Goal: Task Accomplishment & Management: Manage account settings

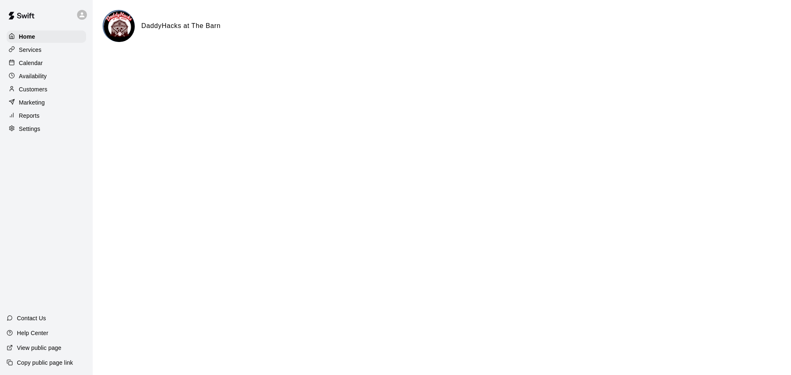
click at [33, 63] on p "Calendar" at bounding box center [31, 63] width 24 height 8
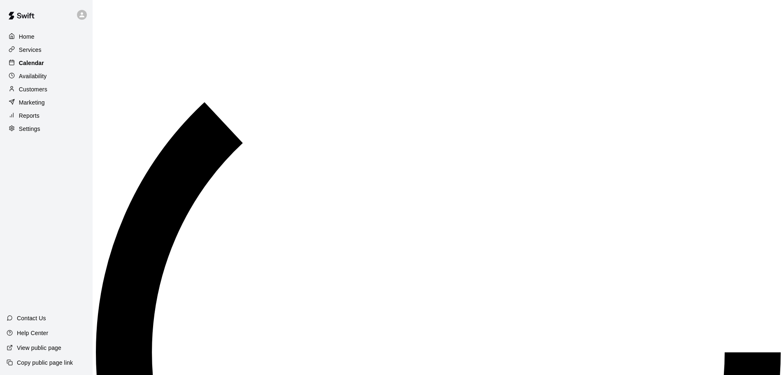
scroll to position [424, 0]
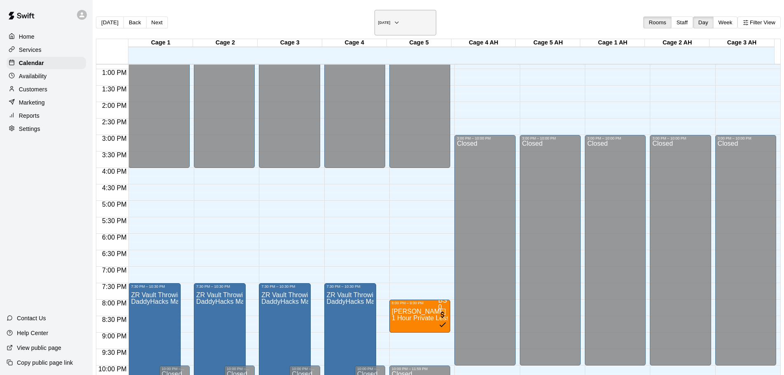
click at [391, 21] on h6 "[DATE]" at bounding box center [384, 23] width 12 height 4
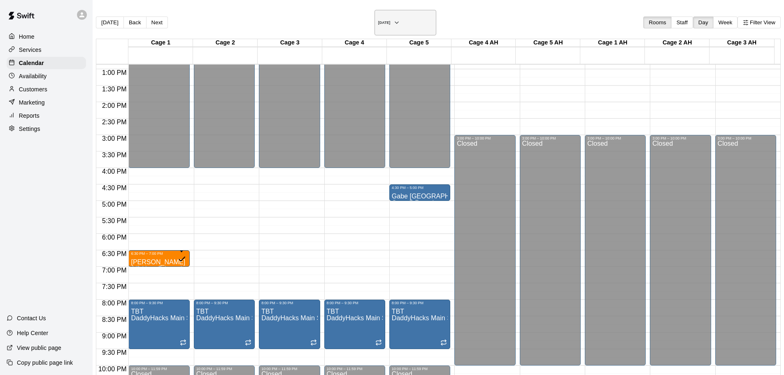
click at [381, 21] on h6 "[DATE]" at bounding box center [384, 23] width 12 height 4
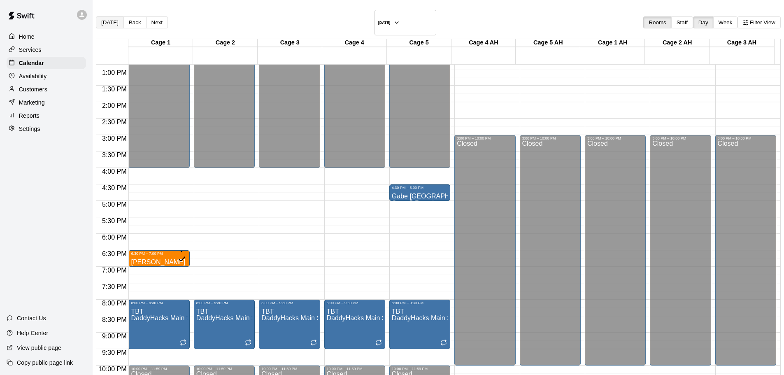
click at [124, 18] on button "[DATE]" at bounding box center [110, 22] width 28 height 12
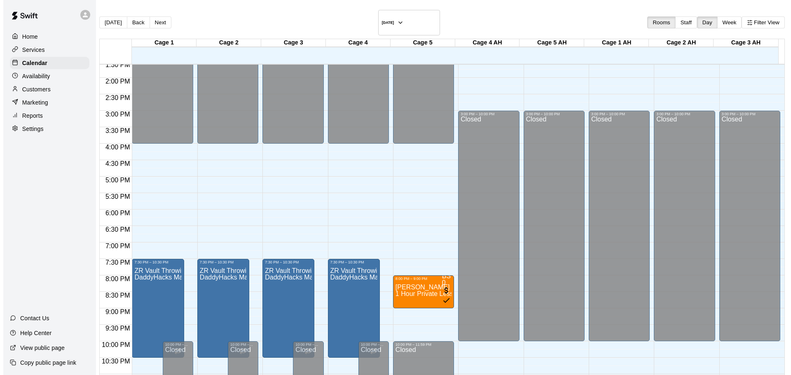
scroll to position [462, 0]
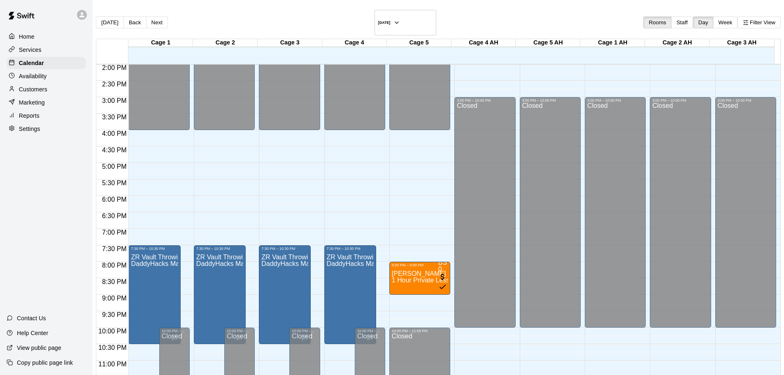
click at [381, 28] on div "[DATE] Back [DATE][DATE] Rooms Staff Day Week Filter View" at bounding box center [438, 24] width 685 height 29
click at [381, 21] on h6 "[DATE]" at bounding box center [384, 23] width 12 height 4
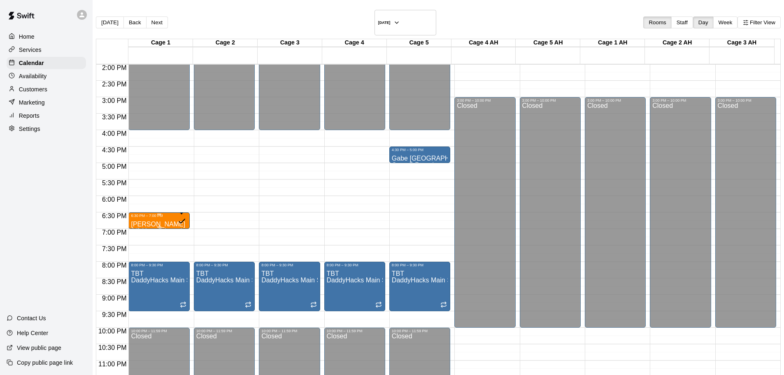
click at [160, 227] on span "1/2 Hour Private Lesson" at bounding box center [166, 230] width 71 height 7
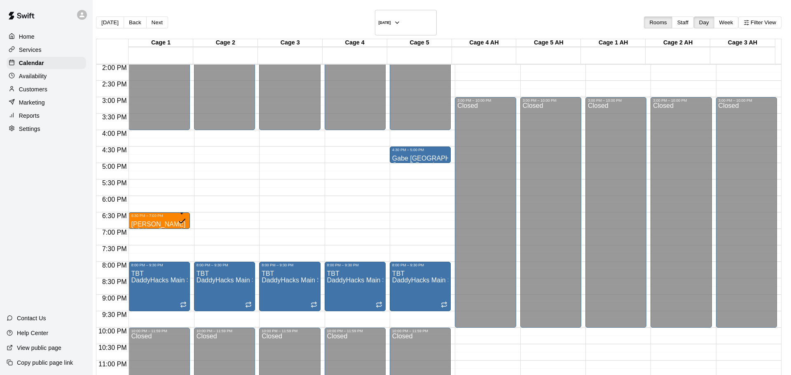
click at [221, 285] on li "Cage 2" at bounding box center [127, 288] width 188 height 7
click at [221, 292] on li "Cage 3" at bounding box center [127, 295] width 188 height 7
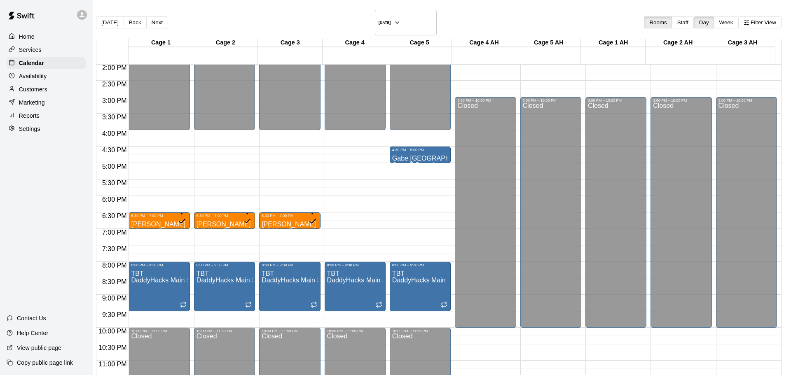
type input "******"
click at [231, 114] on li "1 Hour Private Lesson" at bounding box center [137, 109] width 188 height 7
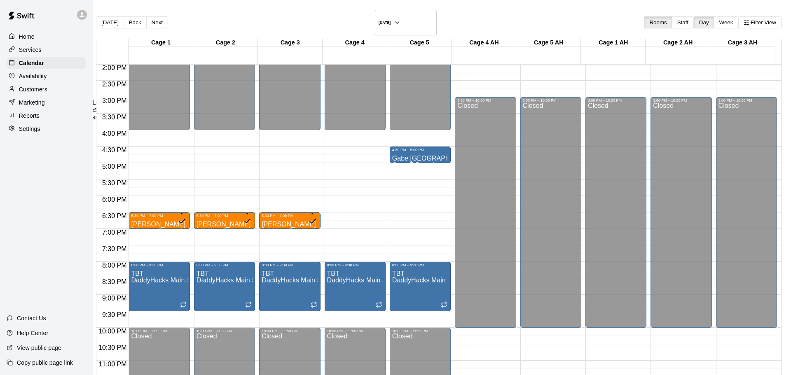
type input "**********"
click at [409, 196] on li "05" at bounding box center [414, 191] width 10 height 7
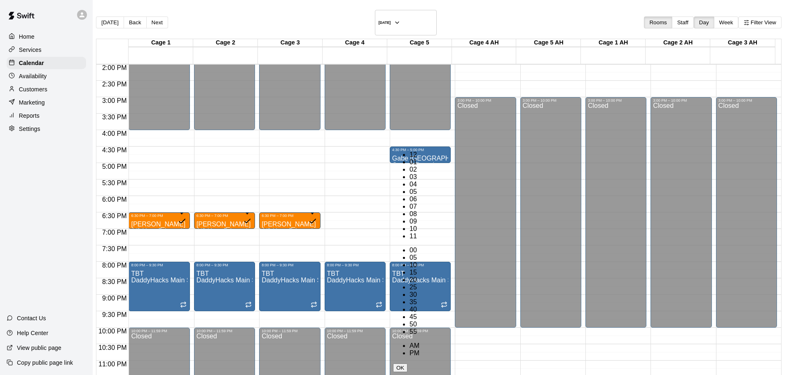
click at [419, 291] on li "30" at bounding box center [414, 294] width 10 height 7
type input "********"
click at [419, 291] on li "30" at bounding box center [414, 294] width 10 height 7
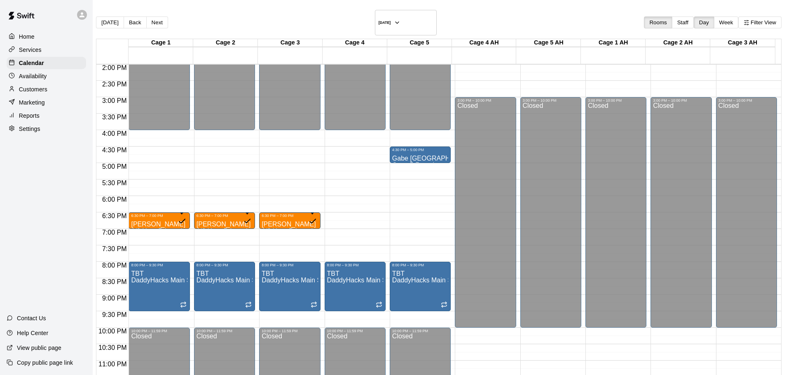
click at [315, 232] on li "06" at bounding box center [320, 228] width 10 height 7
type input "********"
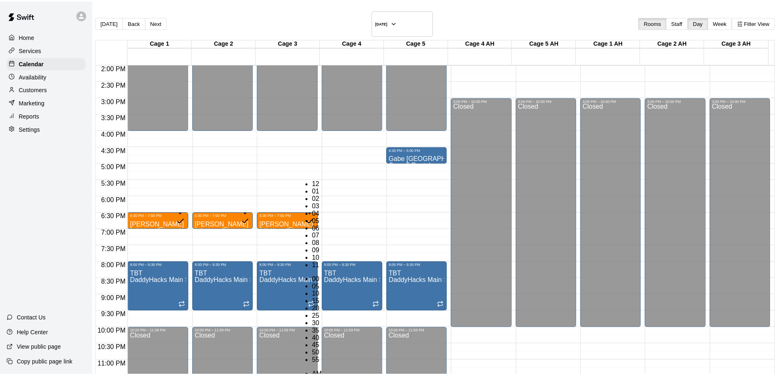
scroll to position [96, 0]
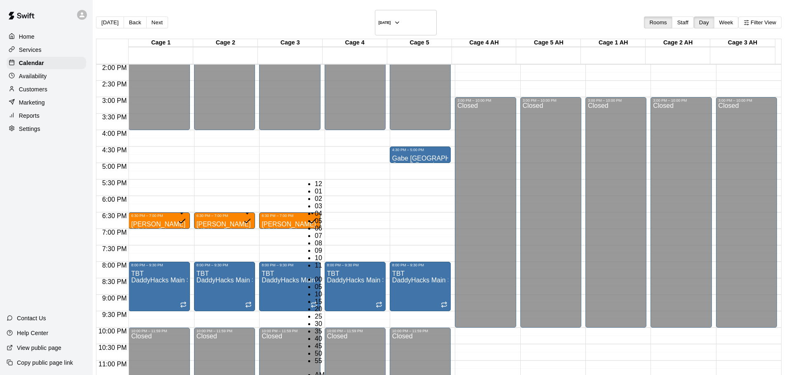
click at [221, 279] on li "Cage 1" at bounding box center [127, 282] width 188 height 7
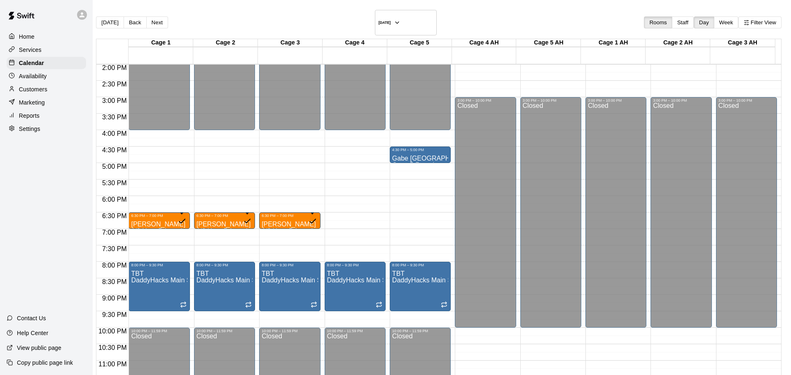
drag, startPoint x: 313, startPoint y: 140, endPoint x: 319, endPoint y: 145, distance: 8.2
click at [221, 285] on li "Cage 2" at bounding box center [127, 288] width 188 height 7
click at [221, 292] on li "Cage 3" at bounding box center [127, 295] width 188 height 7
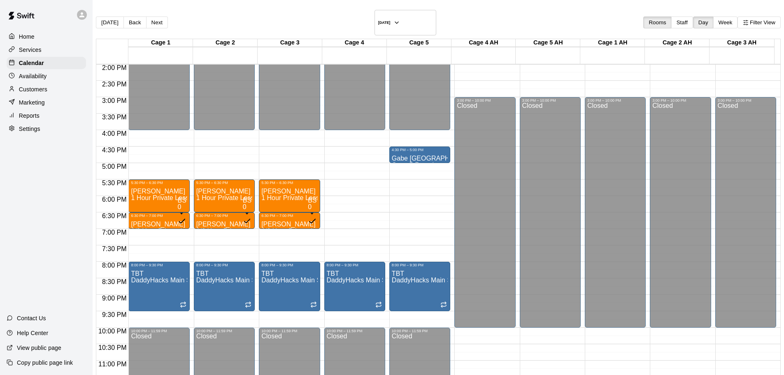
click at [45, 176] on div "Home Services Calendar Availability Customers Marketing Reports Settings Contac…" at bounding box center [46, 187] width 93 height 375
click at [167, 19] on button "Next" at bounding box center [157, 22] width 22 height 12
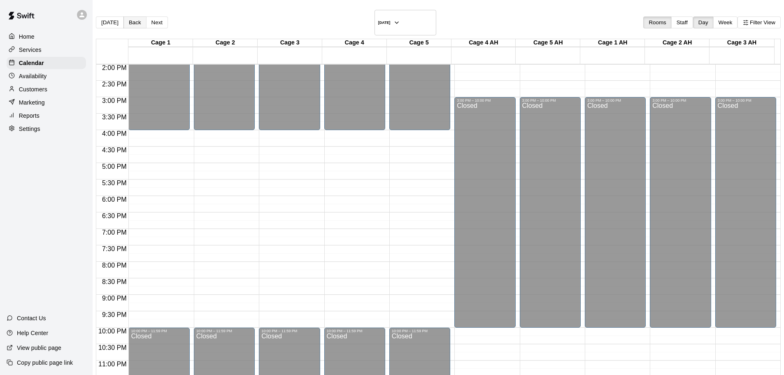
click at [144, 16] on button "Back" at bounding box center [135, 22] width 23 height 12
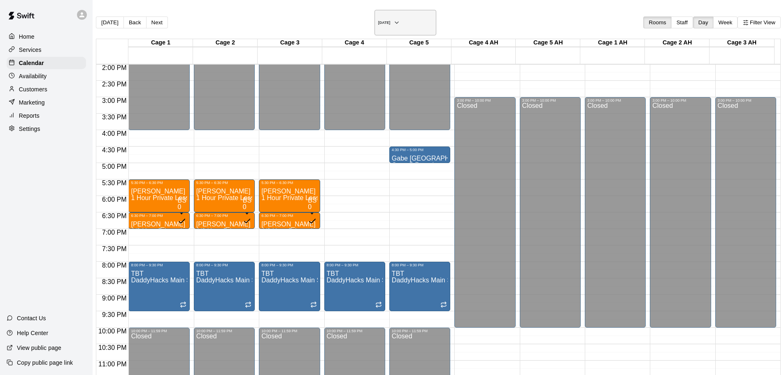
click at [390, 21] on h6 "[DATE]" at bounding box center [384, 23] width 12 height 4
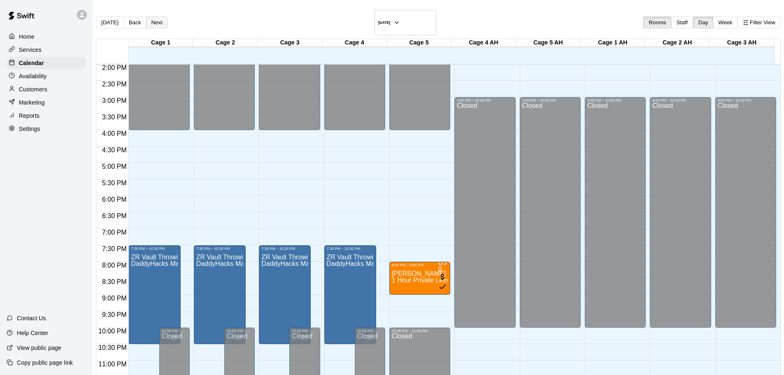
click at [163, 21] on button "Next" at bounding box center [157, 22] width 22 height 12
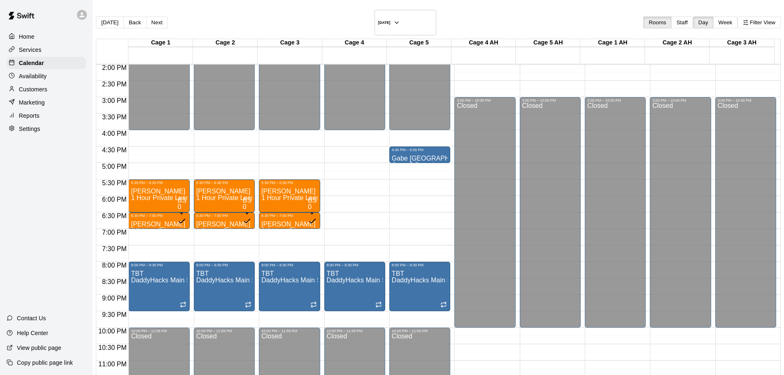
click at [42, 174] on div "Home Services Calendar Availability Customers Marketing Reports Settings Contac…" at bounding box center [46, 187] width 93 height 375
click at [30, 209] on div "Home Services Calendar Availability Customers Marketing Reports Settings Contac…" at bounding box center [46, 187] width 93 height 375
click at [142, 19] on button "Back" at bounding box center [135, 22] width 23 height 12
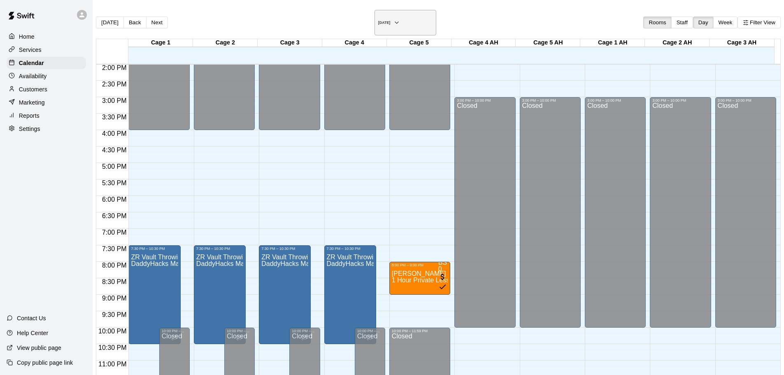
click at [378, 21] on h6 "[DATE]" at bounding box center [384, 23] width 12 height 4
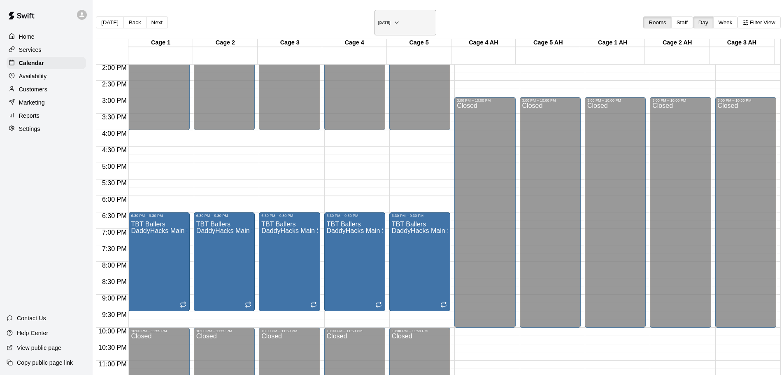
click at [389, 21] on h6 "[DATE]" at bounding box center [384, 23] width 12 height 4
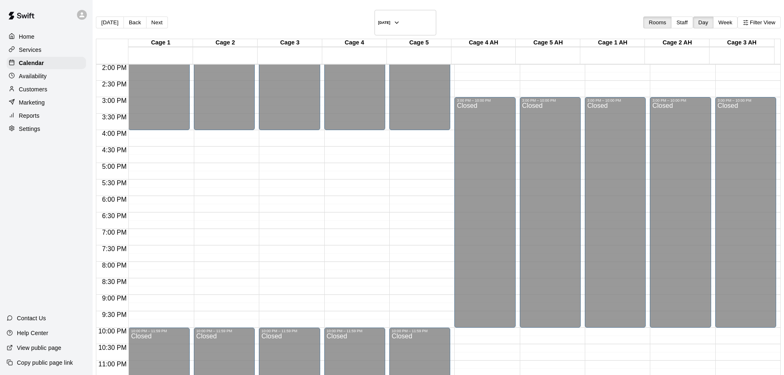
click at [140, 9] on main "[DATE] Back [DATE][DATE] Rooms Staff Day Week Filter View Cage 1 20 Wed Cage 2 …" at bounding box center [439, 215] width 692 height 431
click at [138, 16] on button "Back" at bounding box center [135, 22] width 23 height 12
